Goal: Task Accomplishment & Management: Complete application form

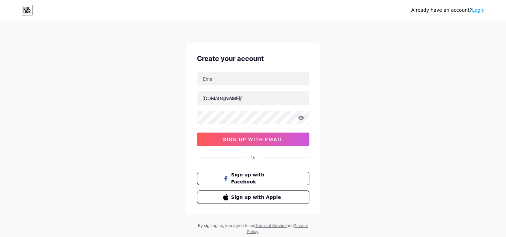
click at [87, 16] on div "Already have an account? Login" at bounding box center [253, 10] width 506 height 20
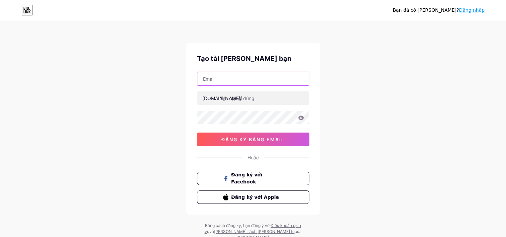
click at [225, 80] on input "text" at bounding box center [253, 78] width 112 height 13
click at [115, 83] on div "Bạn đã có [PERSON_NAME]? Đăng nhập Tạo tài [PERSON_NAME] bạn [DOMAIN_NAME]/ Đăn…" at bounding box center [253, 131] width 506 height 262
drag, startPoint x: 18, startPoint y: 78, endPoint x: 87, endPoint y: 96, distance: 71.6
click at [20, 79] on div "Bạn đã có [PERSON_NAME]? Đăng nhập Tạo tài [PERSON_NAME] bạn [DOMAIN_NAME]/ Đăn…" at bounding box center [253, 131] width 506 height 262
click at [243, 81] on input "text" at bounding box center [253, 78] width 112 height 13
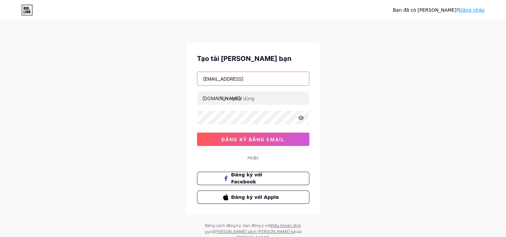
type input "[EMAIL_ADDRESS][DOMAIN_NAME]"
click at [320, 54] on div "Bạn đã có [PERSON_NAME]? Đăng nhập Tạo tài [PERSON_NAME] bạn [EMAIL_ADDRESS][DO…" at bounding box center [253, 131] width 506 height 262
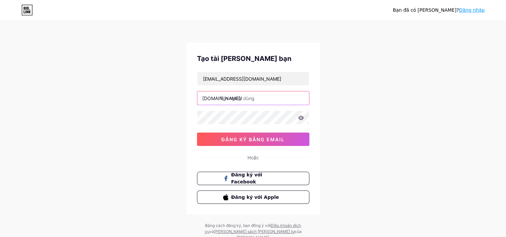
click at [257, 92] on input "text" at bounding box center [253, 97] width 112 height 13
paste input "duren777"
type input "duren777"
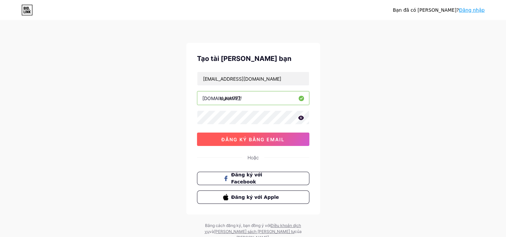
click at [239, 141] on span "Đăng ký bằng email" at bounding box center [252, 139] width 63 height 6
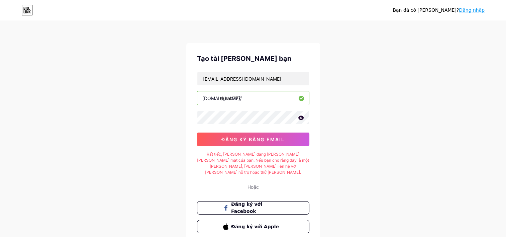
click at [244, 125] on div "[EMAIL_ADDRESS][DOMAIN_NAME] [DOMAIN_NAME]/ duren777 03AFcWeA45osWyps6H_moM5Dc-…" at bounding box center [253, 109] width 112 height 74
click at [382, 90] on div "Bạn đã có [PERSON_NAME]? Đăng nhập Tạo tài [PERSON_NAME] bạn [EMAIL_ADDRESS][DO…" at bounding box center [253, 145] width 506 height 291
click at [271, 76] on input "[EMAIL_ADDRESS][DOMAIN_NAME]" at bounding box center [253, 78] width 112 height 13
click at [199, 80] on input "[EMAIL_ADDRESS][DOMAIN_NAME]" at bounding box center [253, 78] width 112 height 13
click at [271, 71] on div "Tạo tài [PERSON_NAME] bạn [EMAIL_ADDRESS][DOMAIN_NAME] [DOMAIN_NAME]/ duren777 …" at bounding box center [253, 143] width 134 height 201
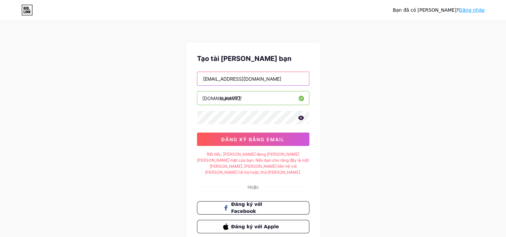
click at [271, 77] on input "[EMAIL_ADDRESS][DOMAIN_NAME]" at bounding box center [253, 78] width 112 height 13
click at [359, 65] on div "Bạn đã có [PERSON_NAME]? Đăng nhập Tạo tài [PERSON_NAME] bạn [EMAIL_ADDRESS][DO…" at bounding box center [253, 145] width 506 height 291
click at [303, 118] on icon at bounding box center [301, 117] width 6 height 5
drag, startPoint x: 361, startPoint y: 126, endPoint x: 348, endPoint y: 131, distance: 13.8
click at [361, 126] on div "Bạn đã có [PERSON_NAME]? Đăng nhập Tạo tài [PERSON_NAME] bạn [EMAIL_ADDRESS][DO…" at bounding box center [253, 145] width 506 height 291
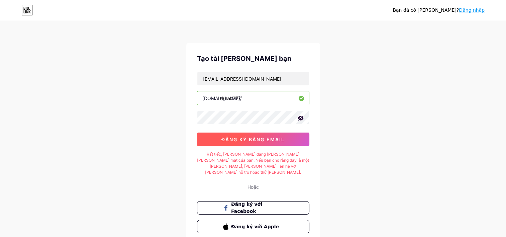
click at [238, 144] on button "Đăng ký bằng email" at bounding box center [253, 138] width 112 height 13
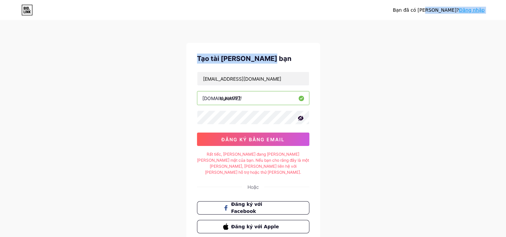
drag, startPoint x: 442, startPoint y: 10, endPoint x: 417, endPoint y: 44, distance: 42.8
click at [417, 44] on div "Bạn đã có [PERSON_NAME]? Đăng nhập Tạo tài [PERSON_NAME] bạn [EMAIL_ADDRESS][DO…" at bounding box center [253, 145] width 506 height 291
click at [281, 51] on div "Tạo tài [PERSON_NAME] bạn [EMAIL_ADDRESS][DOMAIN_NAME] [DOMAIN_NAME]/ duren777 …" at bounding box center [253, 143] width 134 height 201
click at [328, 47] on div "Bạn đã có [PERSON_NAME]? Đăng nhập Tạo tài [PERSON_NAME] bạn [EMAIL_ADDRESS][DO…" at bounding box center [253, 145] width 506 height 291
click at [329, 49] on div "Bạn đã có [PERSON_NAME]? Đăng nhập Tạo tài [PERSON_NAME] bạn [EMAIL_ADDRESS][DO…" at bounding box center [253, 145] width 506 height 291
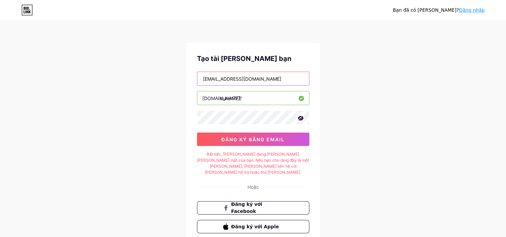
click at [272, 79] on input "[EMAIL_ADDRESS][DOMAIN_NAME]" at bounding box center [253, 78] width 112 height 13
click at [35, 77] on div "Bạn đã có [PERSON_NAME]? Đăng nhập Tạo tài [PERSON_NAME] bạn [DOMAIN_NAME]/ dur…" at bounding box center [253, 145] width 506 height 291
click at [237, 74] on input "text" at bounding box center [253, 78] width 112 height 13
paste input "[EMAIL_ADDRESS][DOMAIN_NAME]"
click at [205, 79] on input "[EMAIL_ADDRESS][DOMAIN_NAME]" at bounding box center [253, 78] width 112 height 13
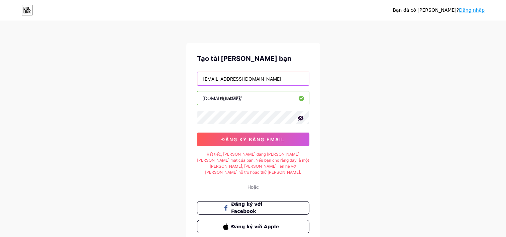
click at [205, 79] on input "[EMAIL_ADDRESS][DOMAIN_NAME]" at bounding box center [253, 78] width 112 height 13
click at [202, 80] on input "[EMAIL_ADDRESS][DOMAIN_NAME]" at bounding box center [253, 78] width 112 height 13
type input "[EMAIL_ADDRESS][DOMAIN_NAME]"
drag, startPoint x: 417, startPoint y: 61, endPoint x: 405, endPoint y: 68, distance: 13.3
click at [417, 61] on div "Bạn đã có [PERSON_NAME]? Đăng nhập Tạo tài [PERSON_NAME] bạn [EMAIL_ADDRESS][DO…" at bounding box center [253, 145] width 506 height 291
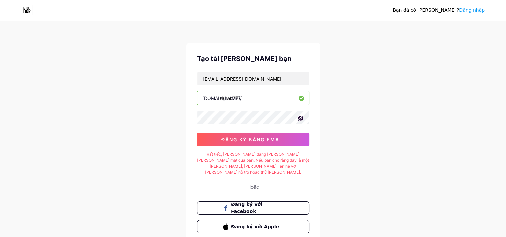
click at [273, 99] on input "duren777" at bounding box center [253, 97] width 112 height 13
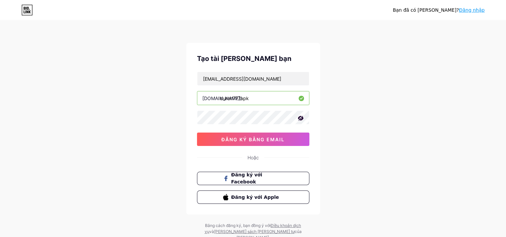
type input "duren777apk"
click at [419, 64] on div "Bạn đã có [PERSON_NAME]? Đăng nhập Tạo tài [PERSON_NAME] bạn [EMAIL_ADDRESS][DO…" at bounding box center [253, 131] width 506 height 262
click at [405, 112] on div "Bạn đã có [PERSON_NAME]? Đăng nhập Tạo tài [PERSON_NAME] bạn [EMAIL_ADDRESS][DO…" at bounding box center [253, 131] width 506 height 262
click at [280, 138] on span "Đăng ký bằng email" at bounding box center [252, 139] width 63 height 6
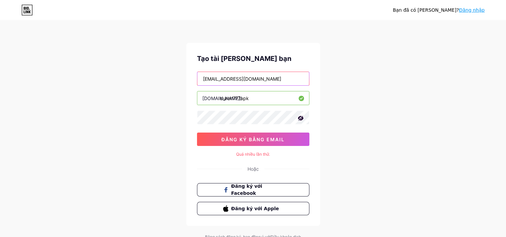
click at [275, 82] on input "[EMAIL_ADDRESS][DOMAIN_NAME]" at bounding box center [253, 78] width 112 height 13
click at [420, 84] on div "Bạn đã có [PERSON_NAME]? Đăng nhập Tạo tài [PERSON_NAME] bạn [EMAIL_ADDRESS][DO…" at bounding box center [253, 136] width 506 height 273
click at [142, 114] on div "Bạn đã có [PERSON_NAME]? Đăng nhập Tạo tài [PERSON_NAME] bạn [EMAIL_ADDRESS][DO…" at bounding box center [253, 136] width 506 height 273
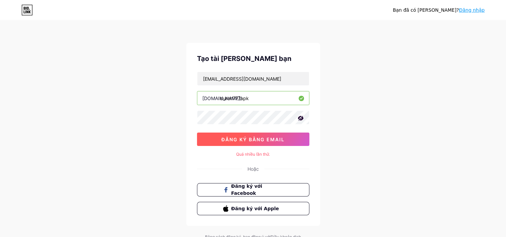
click at [231, 143] on button "Đăng ký bằng email" at bounding box center [253, 138] width 112 height 13
click at [211, 160] on div "Tạo tài [PERSON_NAME] bạn [PERSON_NAME][EMAIL_ADDRESS][DOMAIN_NAME] [DOMAIN_NAM…" at bounding box center [253, 134] width 134 height 183
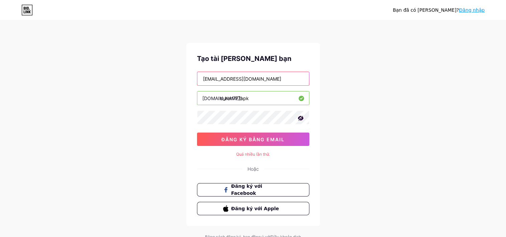
click at [267, 78] on input "[EMAIL_ADDRESS][DOMAIN_NAME]" at bounding box center [253, 78] width 112 height 13
drag, startPoint x: 267, startPoint y: 78, endPoint x: 206, endPoint y: 75, distance: 61.0
click at [206, 75] on input "[EMAIL_ADDRESS][DOMAIN_NAME]" at bounding box center [253, 78] width 112 height 13
click at [39, 130] on div "Bạn đã có [PERSON_NAME]? Đăng nhập Tạo tài [PERSON_NAME] bạn [DOMAIN_NAME]/ dur…" at bounding box center [253, 136] width 506 height 273
drag, startPoint x: 218, startPoint y: 80, endPoint x: 214, endPoint y: 80, distance: 4.0
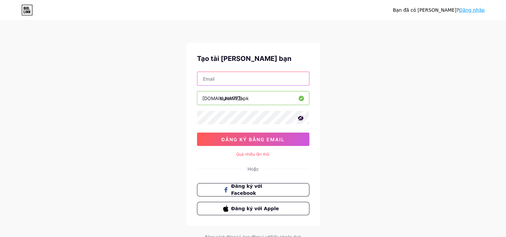
click at [218, 80] on input "text" at bounding box center [253, 78] width 112 height 13
paste input "[EMAIL_ADDRESS][DOMAIN_NAME]"
type input "[EMAIL_ADDRESS][DOMAIN_NAME]"
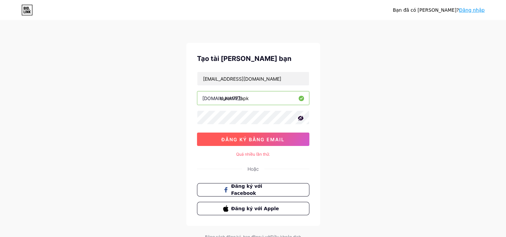
drag, startPoint x: 171, startPoint y: 120, endPoint x: 210, endPoint y: 132, distance: 40.8
click at [171, 122] on div "Bạn đã có [PERSON_NAME]? Đăng nhập Tạo tài [PERSON_NAME] bạn [PERSON_NAME][EMAI…" at bounding box center [253, 136] width 506 height 273
click at [236, 143] on button "Đăng ký bằng email" at bounding box center [253, 138] width 112 height 13
click at [110, 84] on div "Bạn đã có [PERSON_NAME]? Đăng nhập Tạo tài [PERSON_NAME] bạn [PERSON_NAME][EMAI…" at bounding box center [253, 136] width 506 height 273
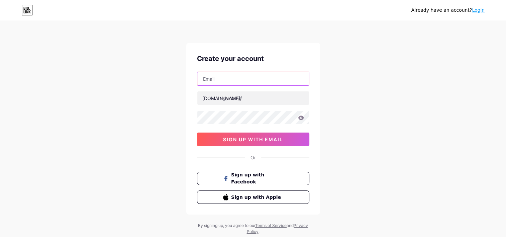
click at [218, 80] on input "text" at bounding box center [253, 78] width 112 height 13
click at [31, 139] on div "Already have an account? Login Create your account bio.link/ sign up with email…" at bounding box center [253, 128] width 506 height 256
click at [218, 82] on input "text" at bounding box center [253, 78] width 112 height 13
paste input "AwaisMorrison@hotmail.com"
type input "AwaisMorrison@hotmail.com"
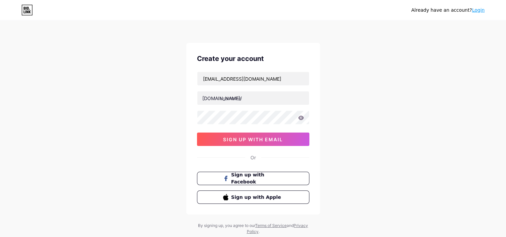
click at [208, 97] on div "[DOMAIN_NAME]/" at bounding box center [221, 98] width 39 height 7
click at [222, 98] on input "text" at bounding box center [253, 97] width 112 height 13
paste input "duren777"
type input "duren777"
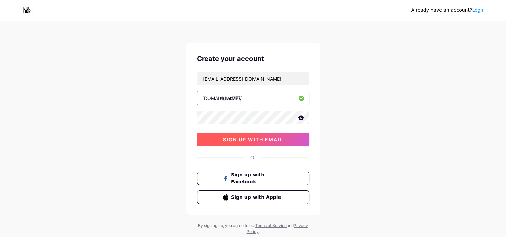
click at [231, 135] on button "sign up with email" at bounding box center [253, 138] width 112 height 13
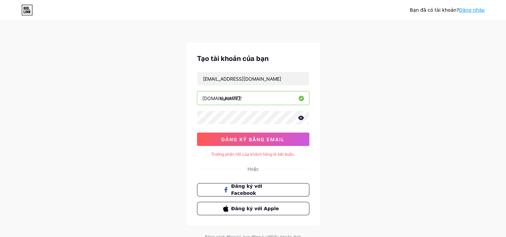
scroll to position [30, 0]
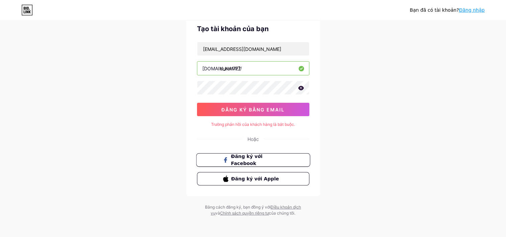
click at [282, 164] on button "Đăng ký với Facebook" at bounding box center [253, 160] width 114 height 14
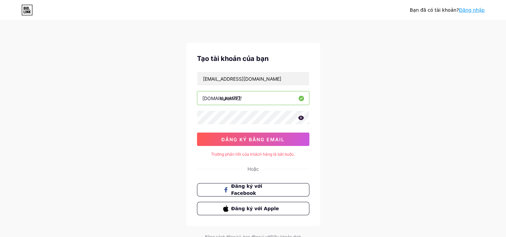
click at [22, 4] on div "Bạn đã có tài khoản? Đăng nhập" at bounding box center [253, 10] width 506 height 20
click at [22, 7] on icon at bounding box center [26, 10] width 11 height 11
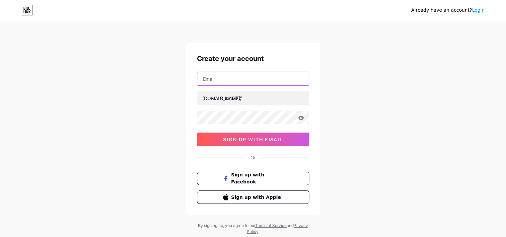
click at [242, 84] on input "text" at bounding box center [253, 78] width 112 height 13
click at [286, 81] on input "[EMAIL_ADDRESS][DOMAIN_NAME]" at bounding box center [253, 78] width 112 height 13
type input "[EMAIL_ADDRESS][DOMAIN_NAME]"
drag, startPoint x: 385, startPoint y: 18, endPoint x: 310, endPoint y: 128, distance: 132.6
click at [385, 19] on div "Already have an account? Login" at bounding box center [253, 10] width 506 height 20
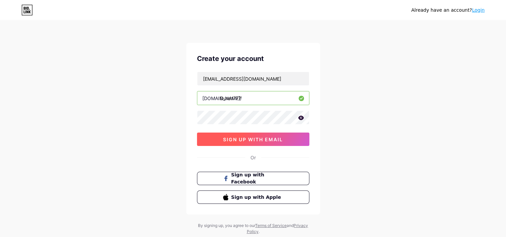
click at [269, 142] on button "sign up with email" at bounding box center [253, 138] width 112 height 13
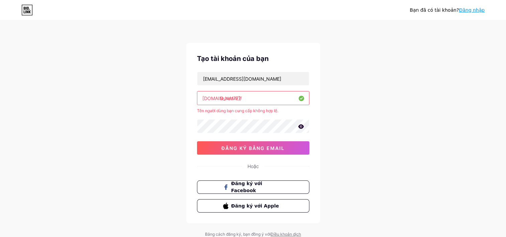
click at [269, 100] on input "Duren777" at bounding box center [253, 97] width 112 height 13
click at [225, 98] on input "Duren777" at bounding box center [253, 97] width 112 height 13
click at [224, 98] on input "Duren777" at bounding box center [253, 97] width 112 height 13
click at [244, 100] on input "duren777" at bounding box center [253, 97] width 112 height 13
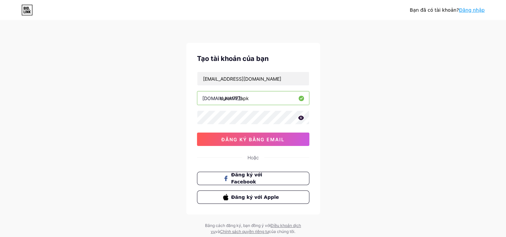
type input "duren777apk"
click at [430, 80] on div "Bạn đã có tài khoản? Đăng nhập Tạo tài khoản của bạn natu18112005@gmail.com bio…" at bounding box center [253, 128] width 506 height 256
click at [273, 136] on span "Đăng ký bằng email" at bounding box center [252, 139] width 63 height 6
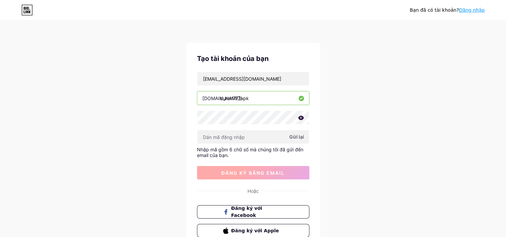
click at [273, 134] on input "text" at bounding box center [253, 136] width 112 height 13
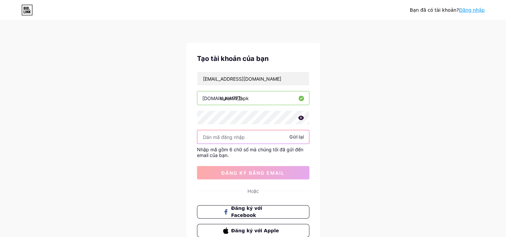
paste input "971390"
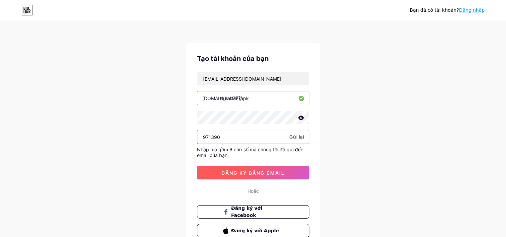
type input "971390"
click at [238, 174] on span "Đăng ký bằng email" at bounding box center [252, 173] width 63 height 6
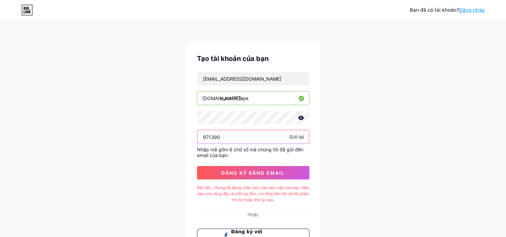
click at [268, 139] on input "971390" at bounding box center [253, 136] width 112 height 13
click at [198, 136] on input "971390" at bounding box center [253, 136] width 112 height 13
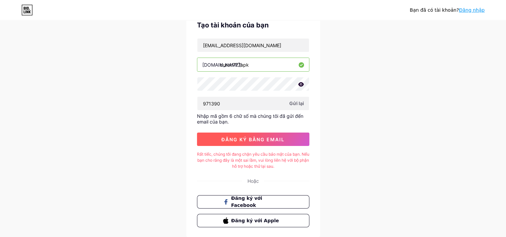
click at [264, 138] on span "Đăng ký bằng email" at bounding box center [252, 139] width 63 height 6
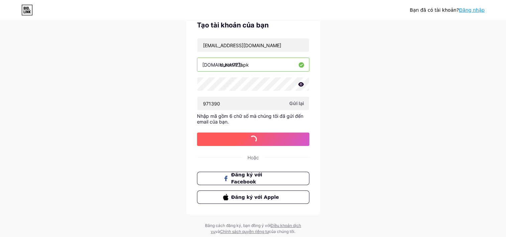
scroll to position [0, 0]
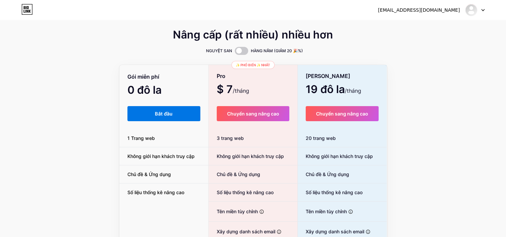
click at [179, 114] on button "Bắt đầu" at bounding box center [163, 113] width 73 height 15
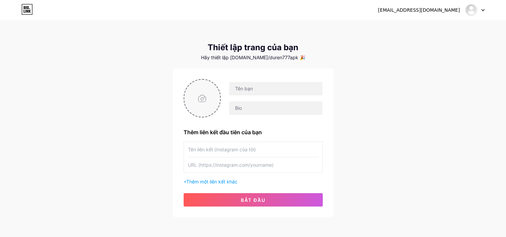
click at [204, 99] on input "file" at bounding box center [202, 98] width 36 height 37
type input "C:\fakepath\duren777-login.jpg"
click at [264, 92] on input "text" at bounding box center [275, 88] width 93 height 13
click at [138, 69] on div "natu18112005@gmail.com Dashboard Logout Thiết lập trang của bạn Hãy thiết lập b…" at bounding box center [253, 119] width 506 height 238
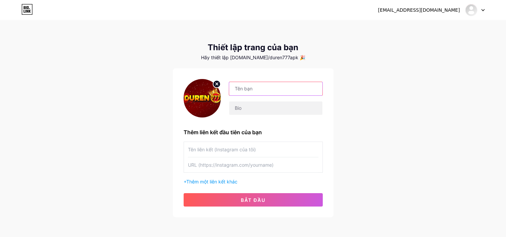
click at [245, 91] on input "text" at bounding box center [275, 88] width 93 height 13
paste input "Duren777 Unduh Situs (Login Online) Server Indonesia"
drag, startPoint x: 258, startPoint y: 91, endPoint x: 352, endPoint y: 98, distance: 94.3
click at [352, 98] on div "natu18112005@gmail.com Dashboard Logout Thiết lập trang của bạn Hãy thiết lập b…" at bounding box center [253, 119] width 506 height 238
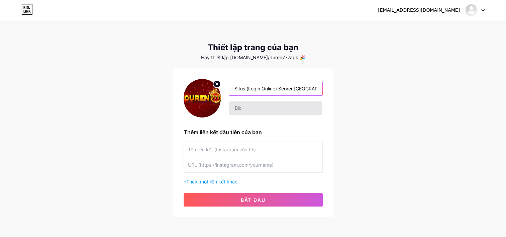
type input "Duren777 Unduh Situs (Login Online) Server Indonesia"
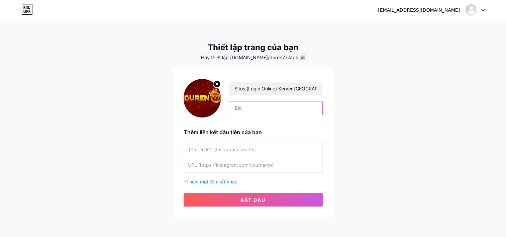
scroll to position [0, 0]
click at [292, 108] on input "text" at bounding box center [275, 107] width 93 height 13
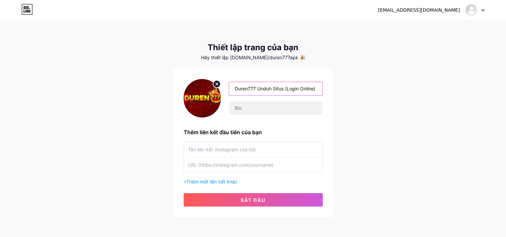
drag, startPoint x: 256, startPoint y: 90, endPoint x: 222, endPoint y: 90, distance: 33.8
click at [222, 90] on div "Duren777 Unduh Situs (Login Online) Server Indonesia" at bounding box center [272, 98] width 102 height 33
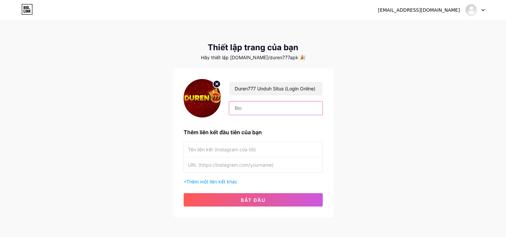
click at [255, 112] on input "text" at bounding box center [275, 107] width 93 height 13
paste input "If you’re looking for a platform that blends excitement, variety, and a premium…"
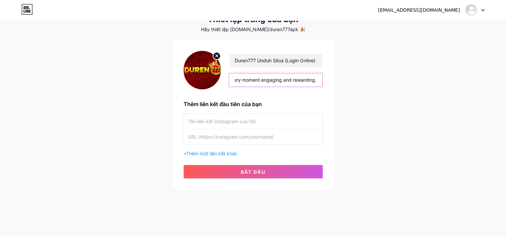
type input "If you’re looking for a platform that blends excitement, variety, and a premium…"
click at [214, 121] on input "text" at bounding box center [253, 121] width 130 height 15
paste input "Tautan Unduhan Gratis di Sini"
click at [243, 123] on input "Tautan Unduhan Gratis di Sini" at bounding box center [253, 121] width 130 height 15
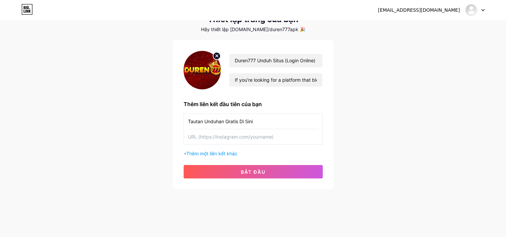
click at [259, 119] on input "Tautan Unduhan Gratis Di Sini" at bounding box center [253, 121] width 130 height 15
type input "Tautan Unduhan Gratis Di Sini"
click at [219, 137] on input "text" at bounding box center [253, 136] width 130 height 15
paste input "https://duren777.gamemodfree.com/"
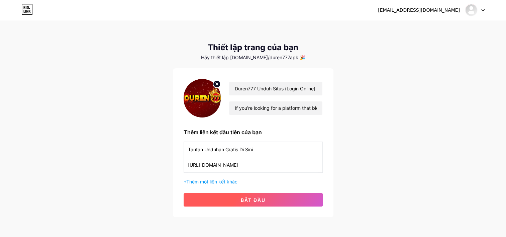
type input "https://duren777.gamemodfree.com/"
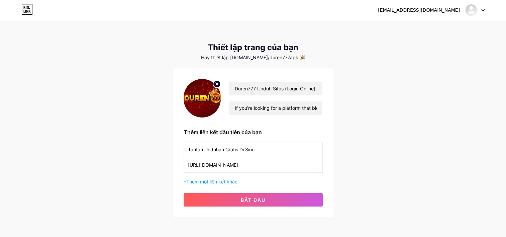
drag, startPoint x: 270, startPoint y: 202, endPoint x: 396, endPoint y: 110, distance: 156.0
click at [396, 110] on div "natu18112005@gmail.com Dashboard Logout Thiết lập trang của bạn Hãy thiết lập b…" at bounding box center [253, 119] width 506 height 238
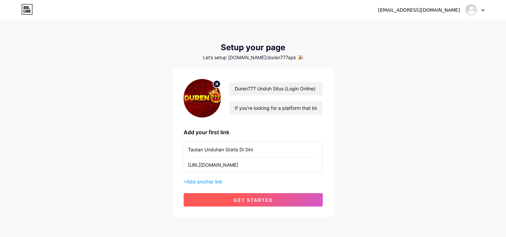
click at [247, 197] on span "get started" at bounding box center [252, 200] width 39 height 6
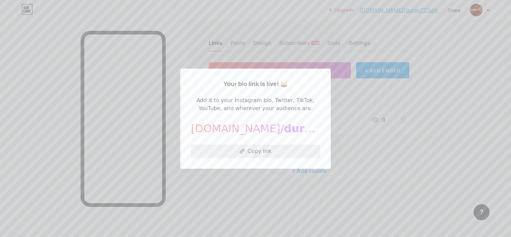
click at [278, 154] on button "Copy link" at bounding box center [255, 150] width 129 height 13
click at [260, 184] on div at bounding box center [255, 118] width 511 height 237
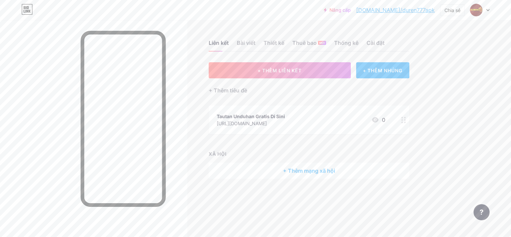
click at [317, 171] on div "+ Thêm mạng xã hội" at bounding box center [309, 171] width 201 height 16
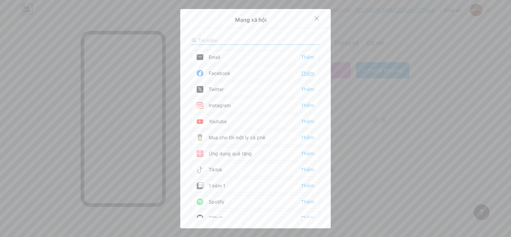
click at [305, 72] on div "Thêm" at bounding box center [307, 73] width 13 height 7
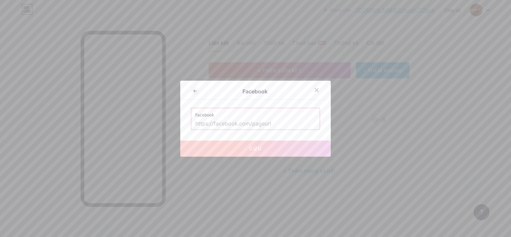
click at [261, 128] on input "text" at bounding box center [255, 123] width 120 height 11
paste input "https://www.facebook.com/Duren777APKSlot/"
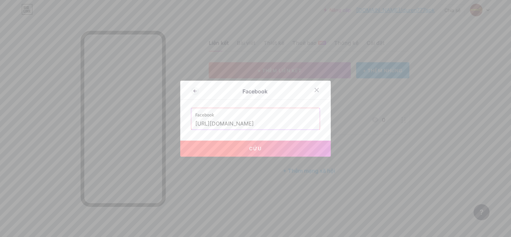
type input "https://www.facebook.com/Duren777APKSlot/"
click at [251, 146] on span "Cứu" at bounding box center [255, 148] width 13 height 6
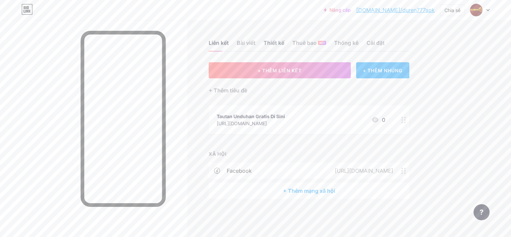
click at [269, 40] on div "Thiết kế" at bounding box center [274, 45] width 21 height 12
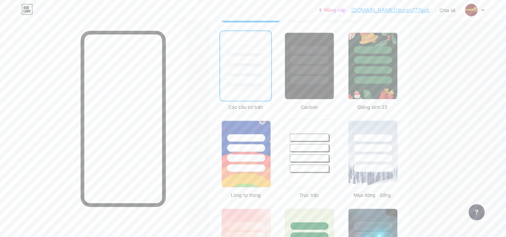
scroll to position [234, 0]
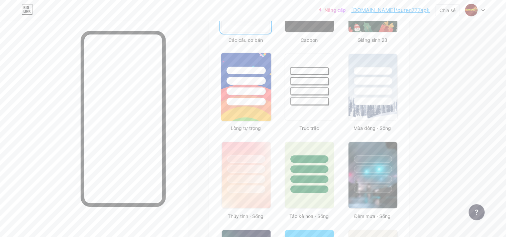
click at [253, 95] on div at bounding box center [246, 79] width 50 height 53
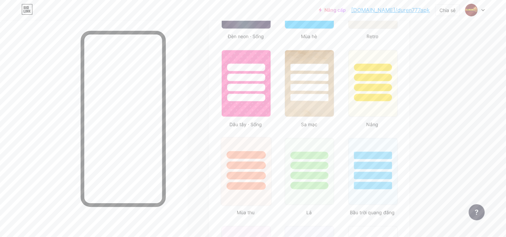
scroll to position [435, 0]
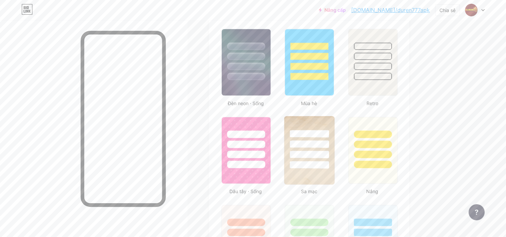
click at [327, 143] on div at bounding box center [309, 144] width 39 height 8
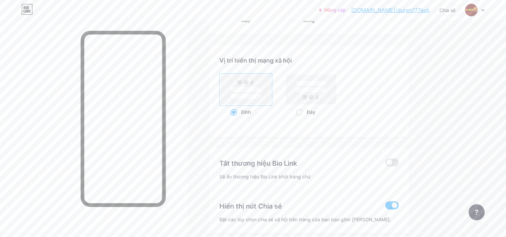
scroll to position [897, 0]
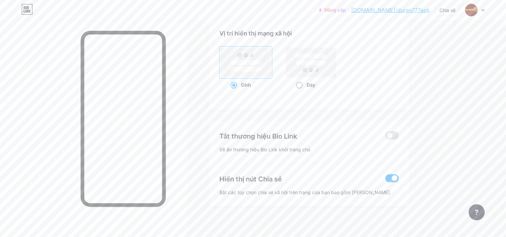
click at [309, 60] on rect at bounding box center [311, 62] width 31 height 5
click at [300, 91] on input "Đáy" at bounding box center [298, 93] width 4 height 4
radio input "true"
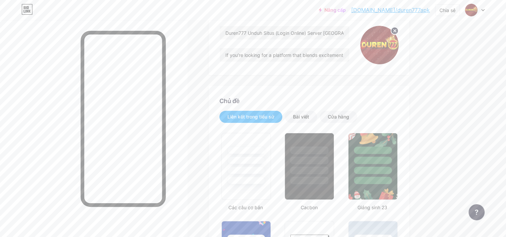
scroll to position [0, 0]
